Goal: Information Seeking & Learning: Learn about a topic

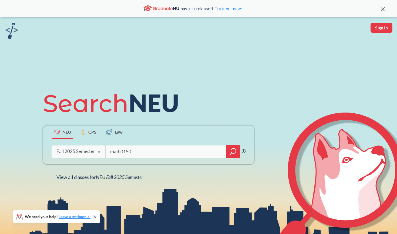
type input "math3150"
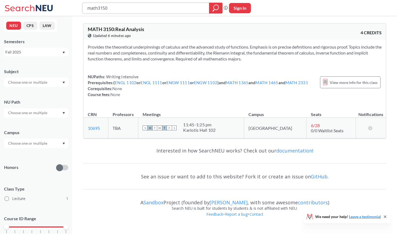
drag, startPoint x: 164, startPoint y: 8, endPoint x: 86, endPoint y: 8, distance: 78.0
click at [86, 8] on div "math3150" at bounding box center [152, 8] width 140 height 11
click at [35, 86] on input "text" at bounding box center [27, 83] width 45 height 6
click at [35, 85] on input "text" at bounding box center [27, 83] width 45 height 6
click at [63, 84] on icon "Dropdown arrow" at bounding box center [64, 84] width 2 height 2
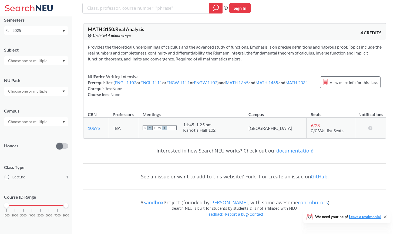
click at [39, 160] on div "Class Type Lecture 1" at bounding box center [36, 170] width 64 height 23
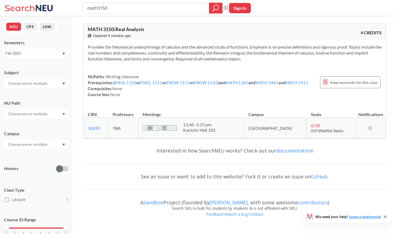
click at [181, 28] on div "MATH 3150 : Real Analysis View this course on Banner. Updated 4 minutes ago" at bounding box center [161, 33] width 147 height 12
drag, startPoint x: 148, startPoint y: 12, endPoint x: 104, endPoint y: 4, distance: 45.0
click at [104, 4] on input "math3150" at bounding box center [146, 8] width 118 height 9
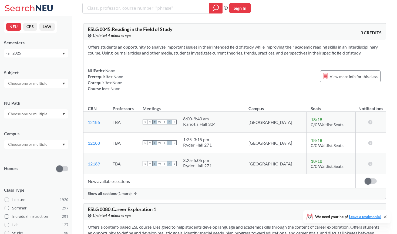
drag, startPoint x: 144, startPoint y: 73, endPoint x: 181, endPoint y: 84, distance: 38.0
drag, startPoint x: 153, startPoint y: 56, endPoint x: 153, endPoint y: 43, distance: 13.0
click at [153, 43] on div "Offers students an opportunity to analyze important issues in their intended fi…" at bounding box center [234, 70] width 302 height 60
click at [156, 56] on section "Offers students an opportunity to analyze important issues in their intended fi…" at bounding box center [235, 50] width 294 height 12
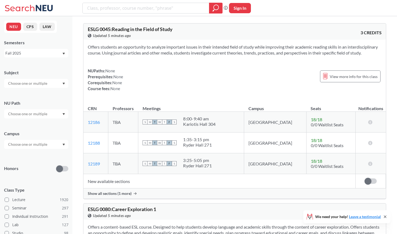
click at [41, 84] on input "text" at bounding box center [27, 83] width 45 height 6
